Goal: Information Seeking & Learning: Learn about a topic

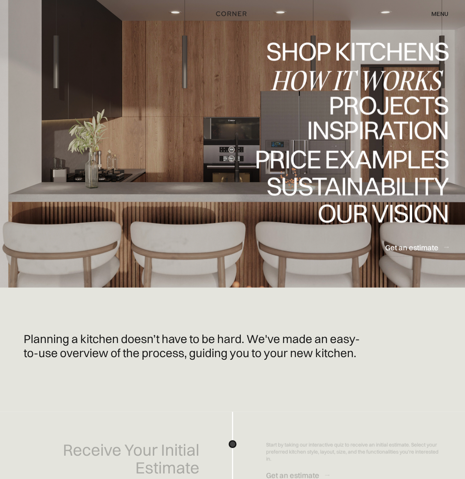
click at [322, 80] on div "How it works" at bounding box center [359, 80] width 178 height 26
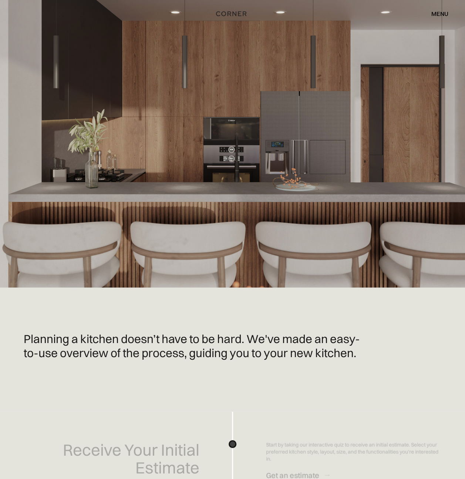
click at [441, 14] on div "menu" at bounding box center [440, 14] width 17 height 6
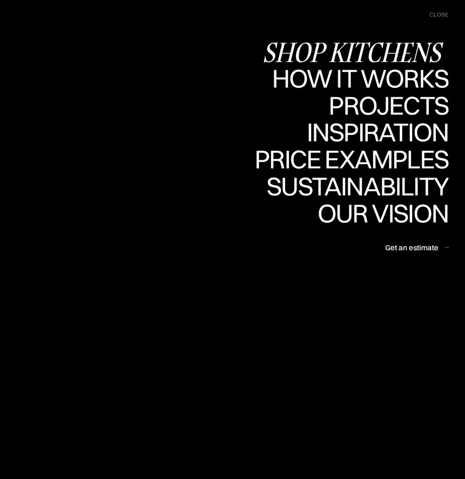
click at [409, 55] on div "Shop Kitchens" at bounding box center [355, 52] width 186 height 26
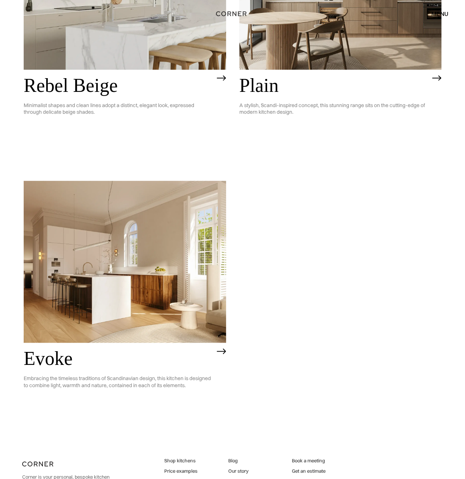
scroll to position [1592, 0]
